Goal: Task Accomplishment & Management: Use online tool/utility

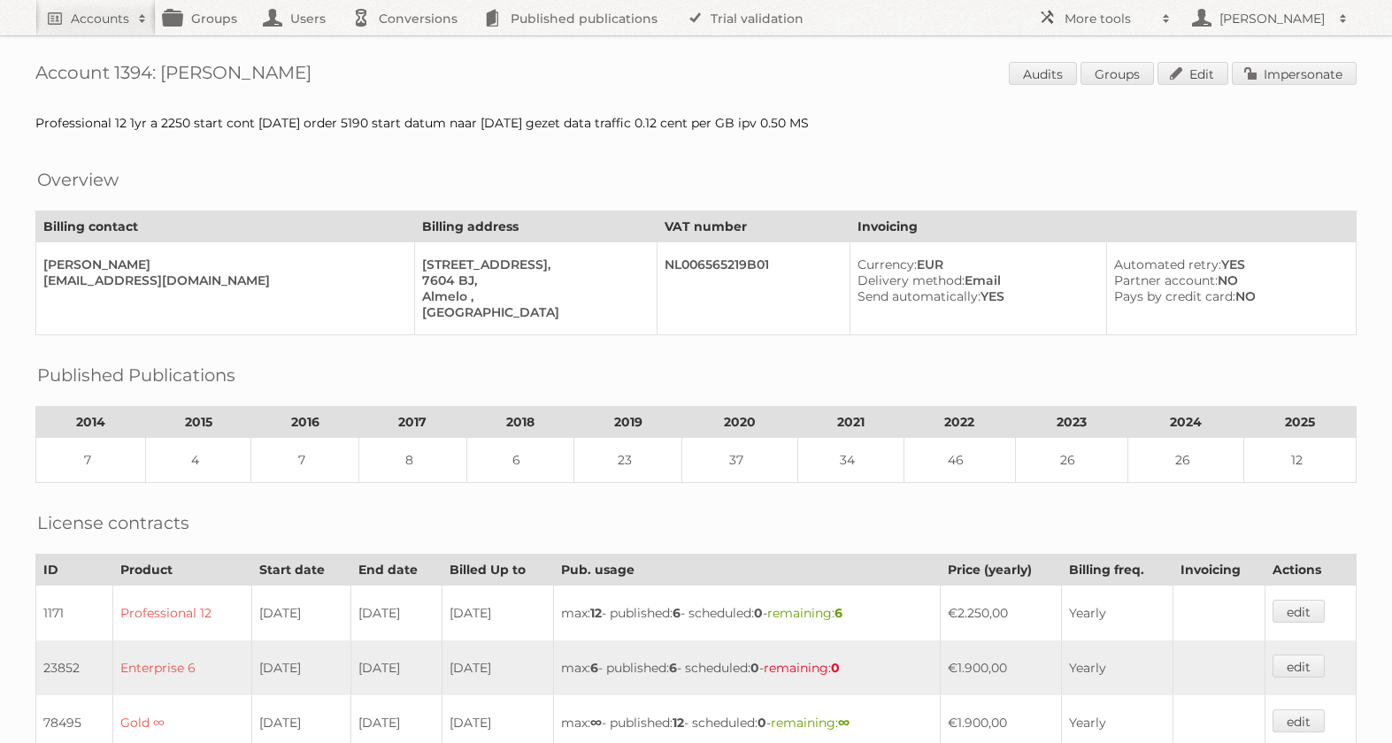
click at [102, 18] on h2 "Accounts" at bounding box center [100, 19] width 58 height 18
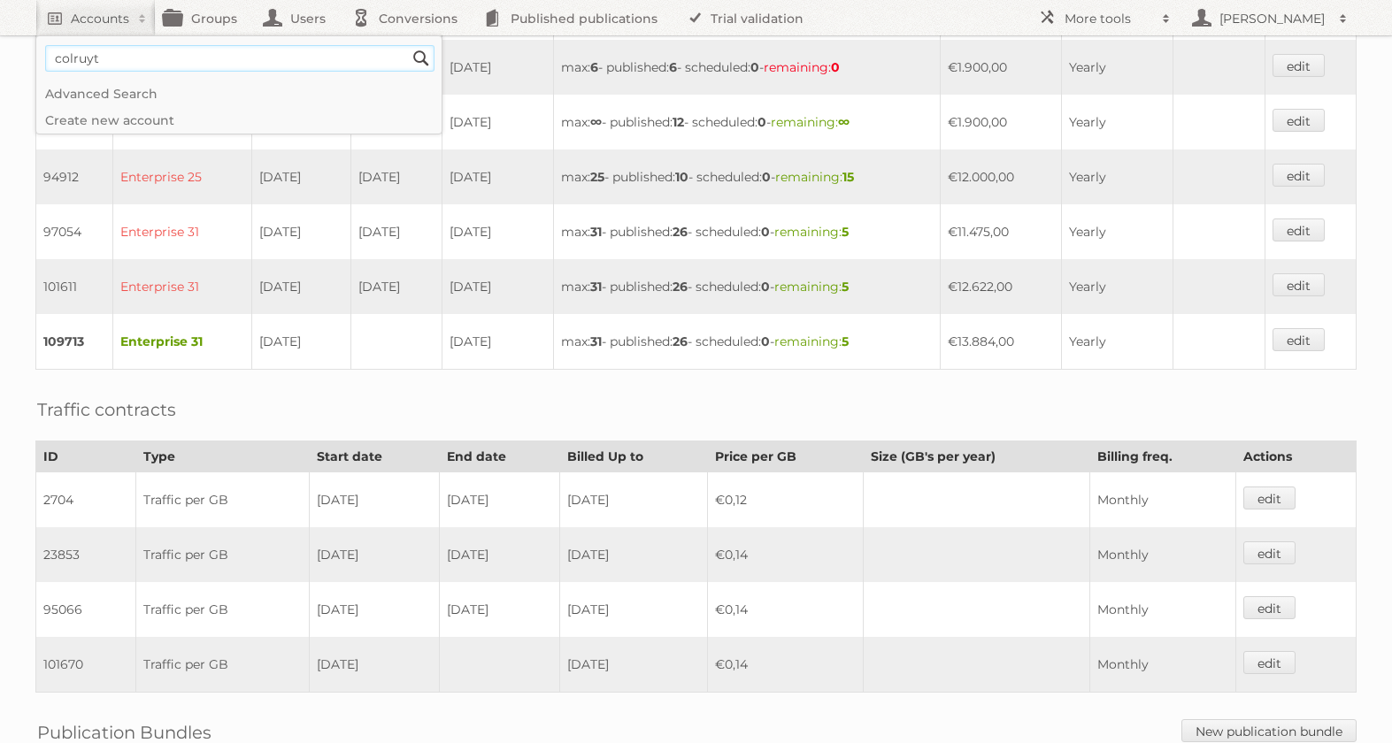
type input"] "colruyt"
click at [408, 45] on input "Search" at bounding box center [421, 58] width 27 height 27
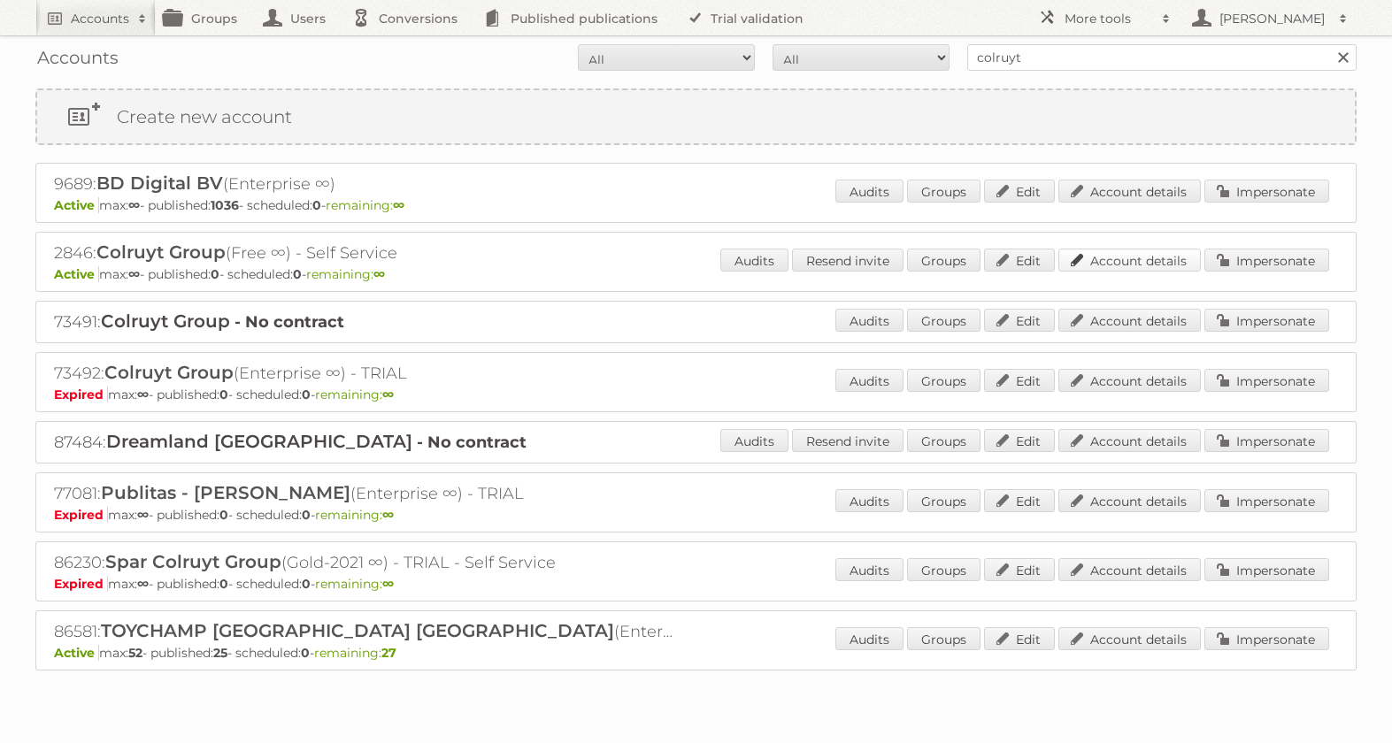
click at [1152, 266] on link "Account details" at bounding box center [1129, 260] width 142 height 23
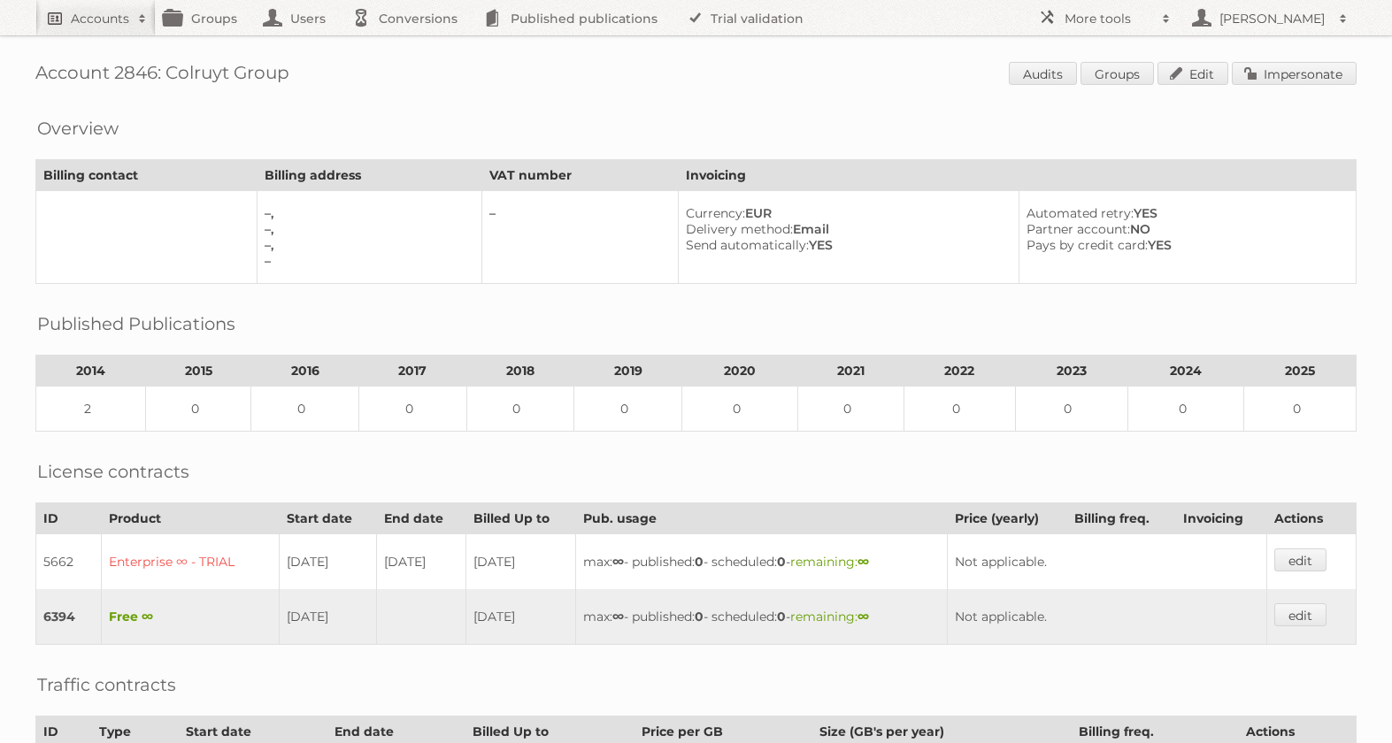
click at [86, 16] on h2 "Accounts" at bounding box center [100, 19] width 58 height 18
type input"] "essentra"
click at [408, 45] on input "Search" at bounding box center [421, 58] width 27 height 27
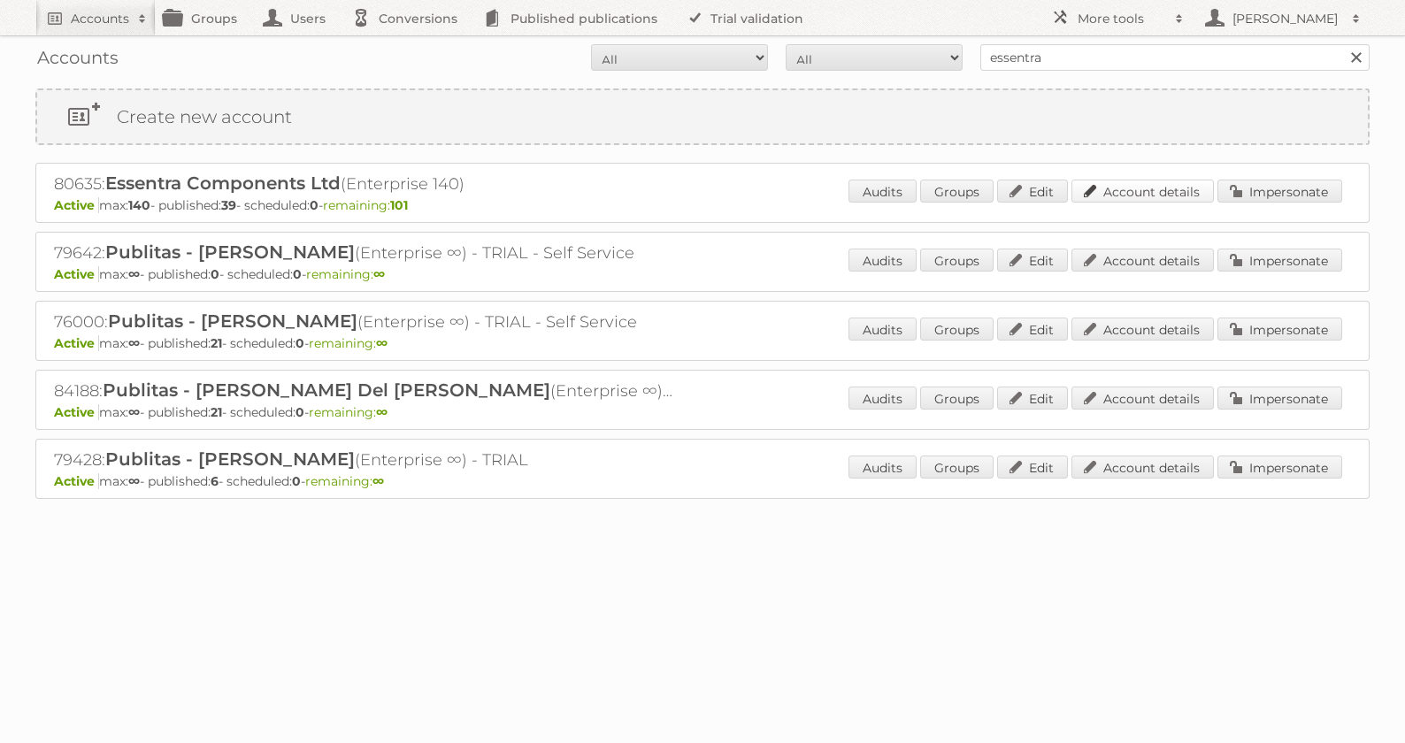
click at [1151, 191] on link "Account details" at bounding box center [1143, 191] width 142 height 23
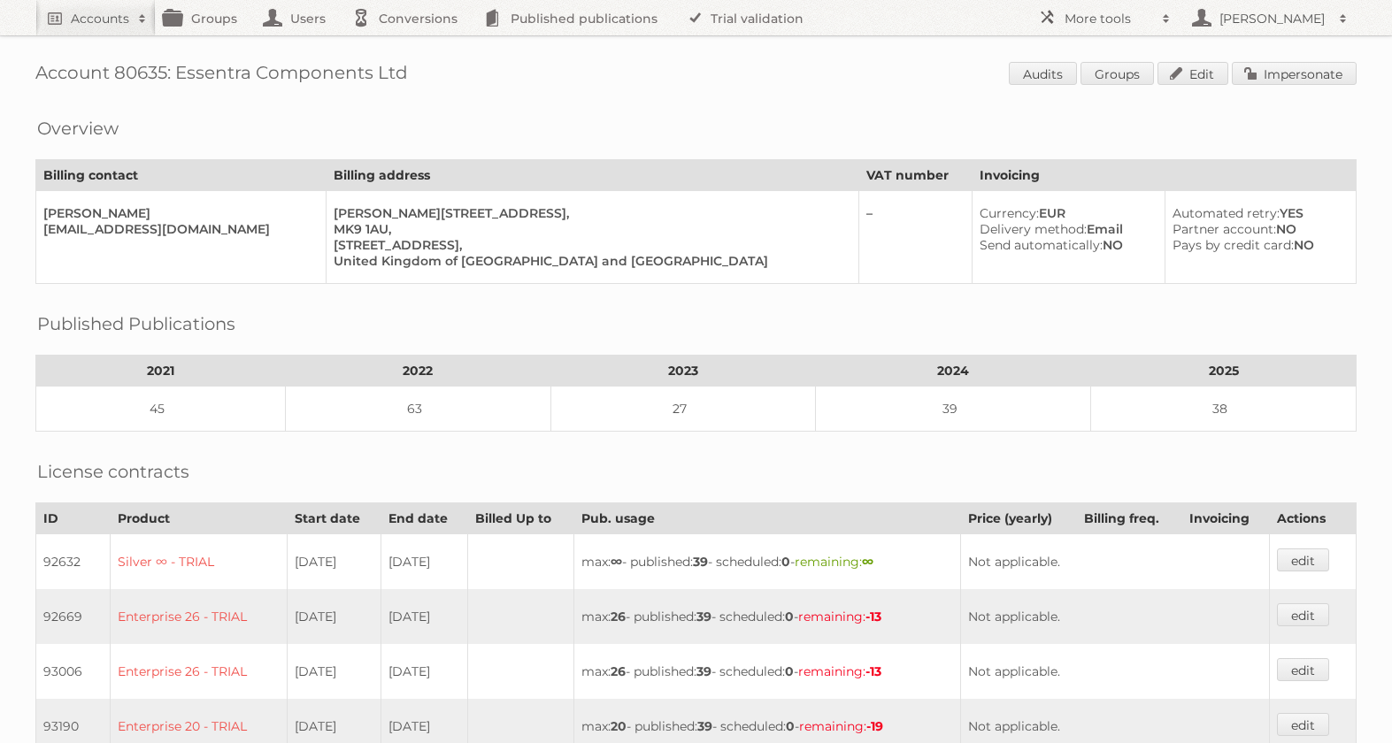
click at [1293, 74] on link "Impersonate" at bounding box center [1294, 73] width 125 height 23
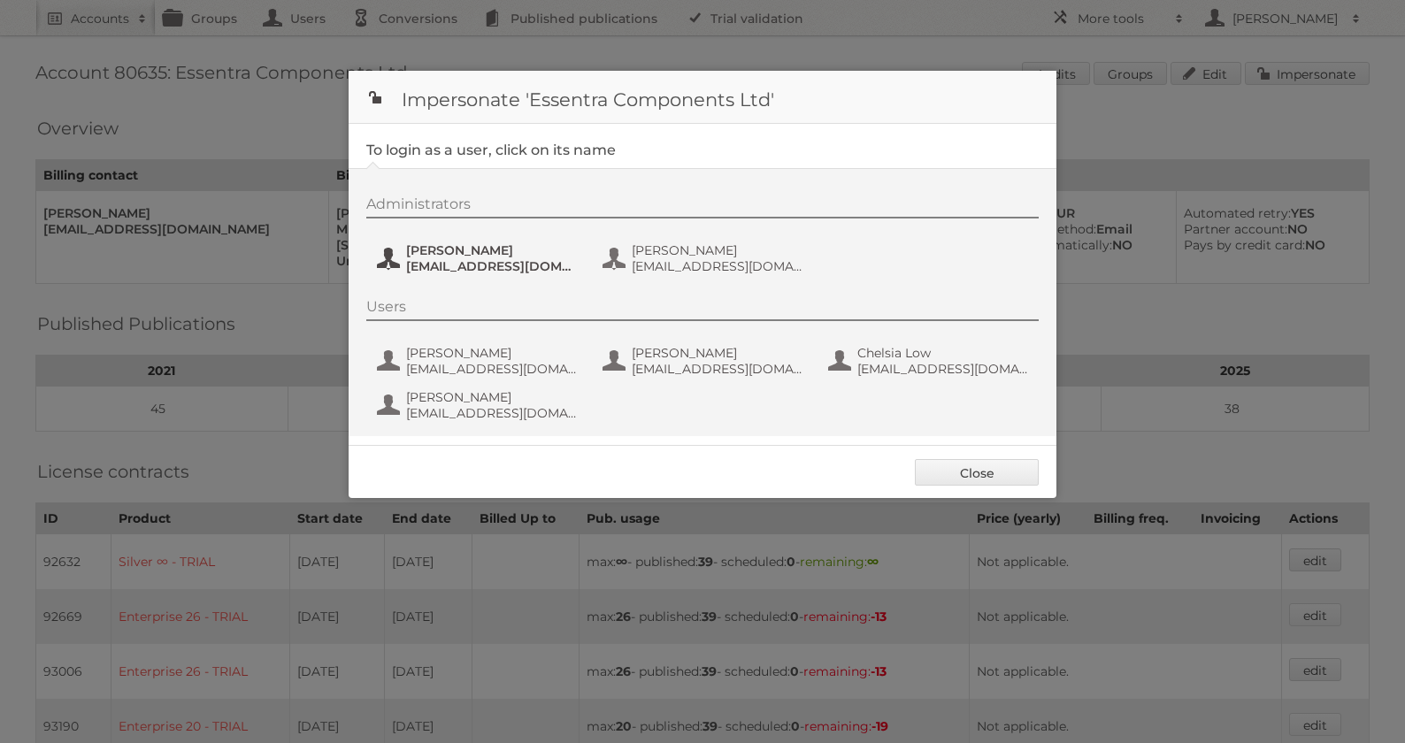
click at [436, 265] on span "[EMAIL_ADDRESS][DOMAIN_NAME]" at bounding box center [492, 266] width 172 height 16
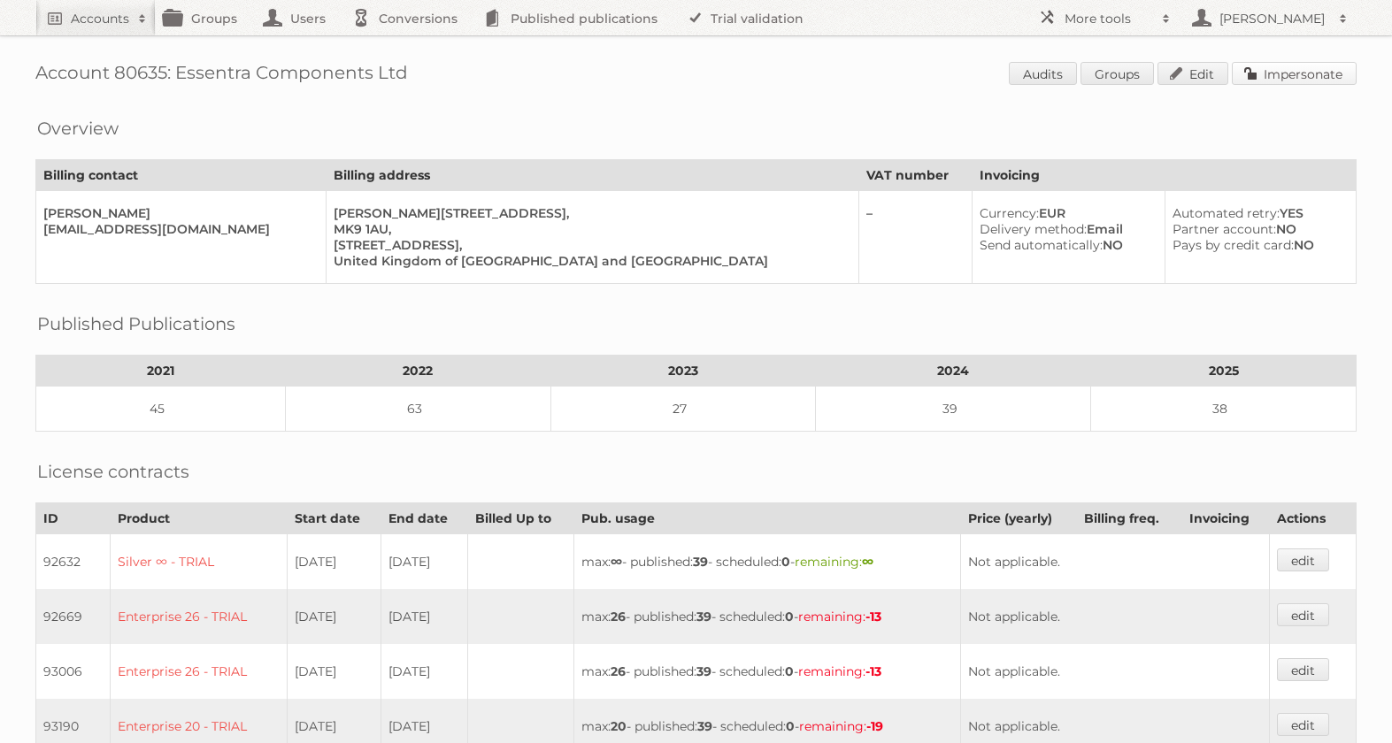
click at [1299, 72] on link "Impersonate" at bounding box center [1294, 73] width 125 height 23
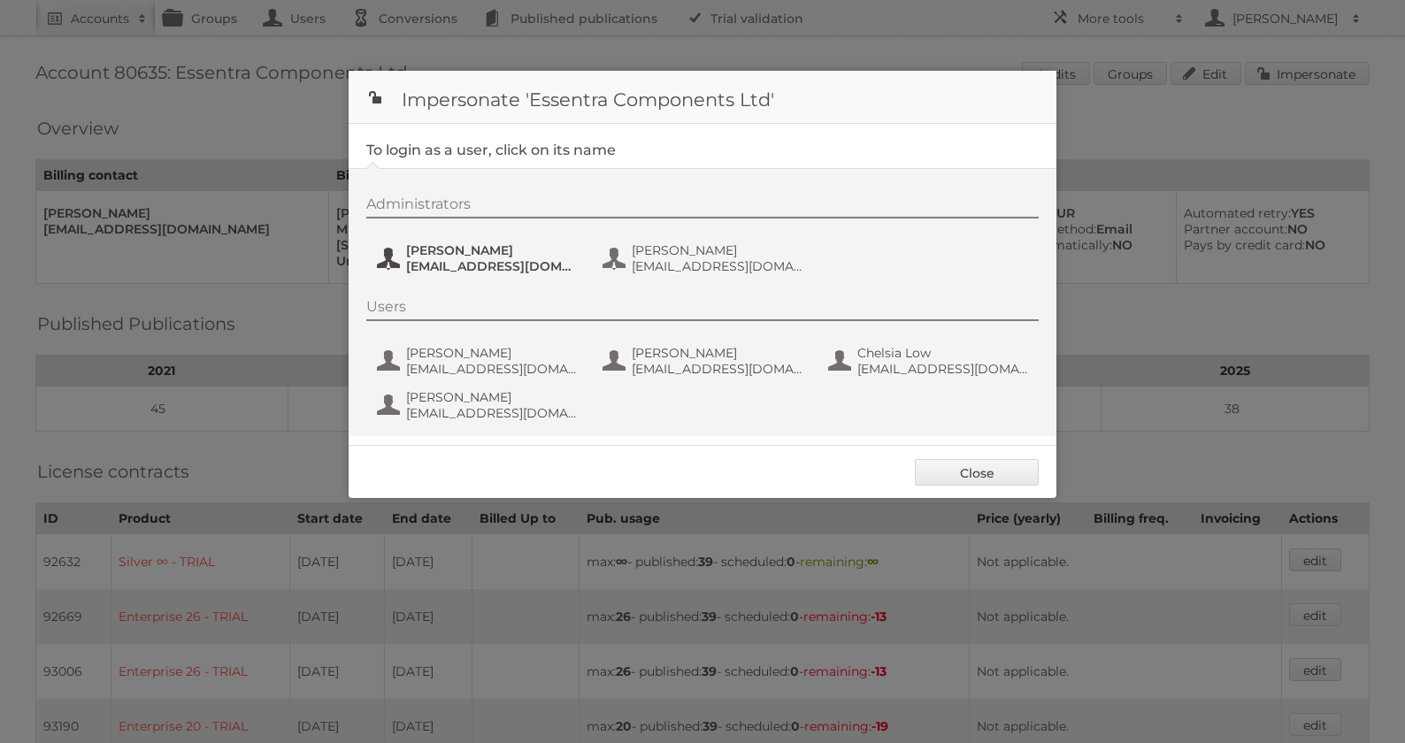
click at [458, 265] on span "[EMAIL_ADDRESS][DOMAIN_NAME]" at bounding box center [492, 266] width 172 height 16
